Goal: Transaction & Acquisition: Purchase product/service

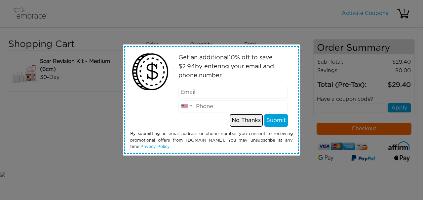
click at [252, 121] on button "No Thanks" at bounding box center [246, 120] width 33 height 13
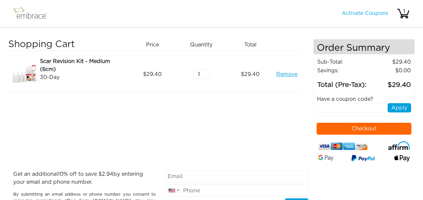
click at [324, 112] on input "text" at bounding box center [352, 107] width 70 height 9
type input "DOUBLETHEFUN"
click at [400, 112] on button "Apply" at bounding box center [399, 107] width 23 height 9
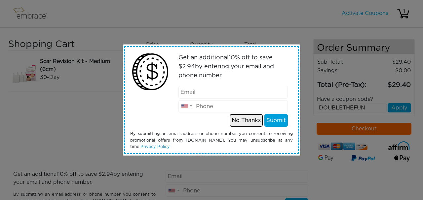
click at [244, 119] on button "No Thanks" at bounding box center [246, 120] width 33 height 13
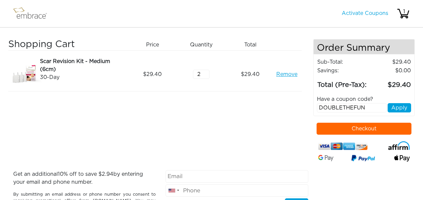
click at [207, 73] on input "2" at bounding box center [201, 73] width 17 height 9
click at [277, 119] on div "Shopping Cart Price Quantity Qty Total Scar Revision Kit - Medium (6cm) 30-Day …" at bounding box center [160, 104] width 305 height 131
click at [402, 112] on button "Apply" at bounding box center [399, 107] width 23 height 9
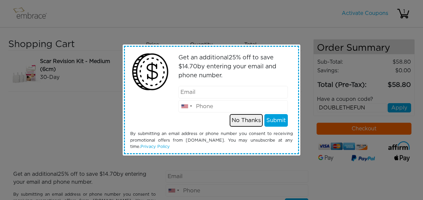
click at [248, 118] on button "No Thanks" at bounding box center [246, 120] width 33 height 13
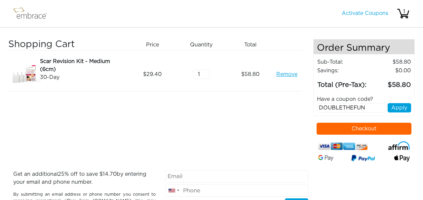
click at [206, 75] on input "1" at bounding box center [201, 73] width 17 height 9
type input "0"
click at [206, 75] on input "0" at bounding box center [201, 73] width 17 height 9
